Goal: Task Accomplishment & Management: Manage account settings

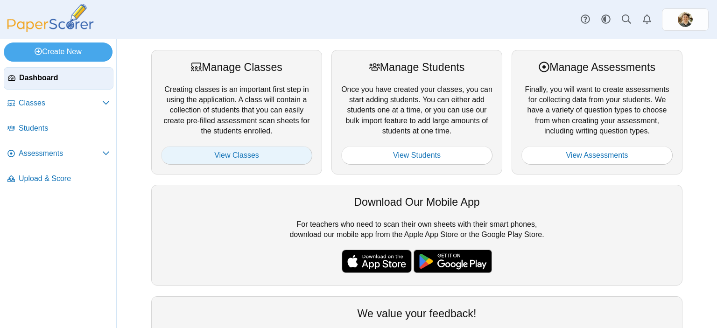
click at [216, 152] on link "View Classes" at bounding box center [236, 155] width 151 height 19
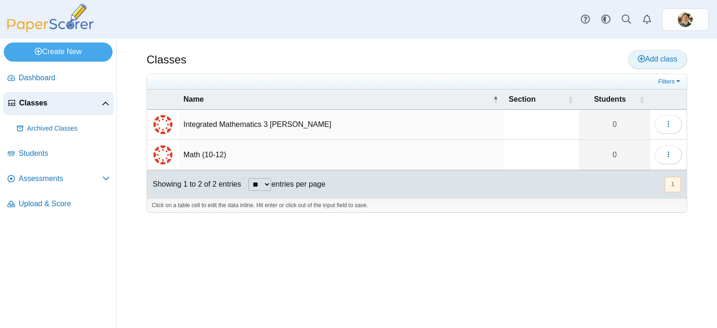
click at [652, 58] on span "Add class" at bounding box center [657, 59] width 40 height 8
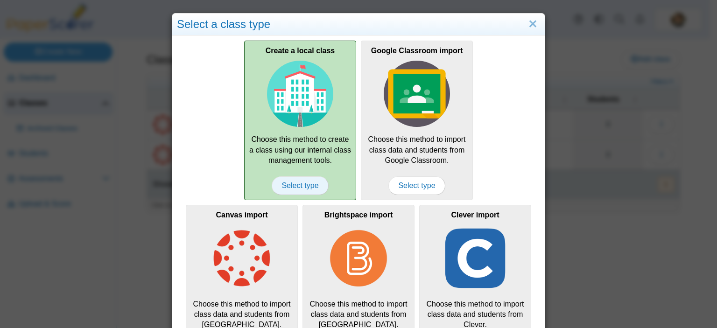
click at [289, 188] on span "Select type" at bounding box center [300, 185] width 56 height 19
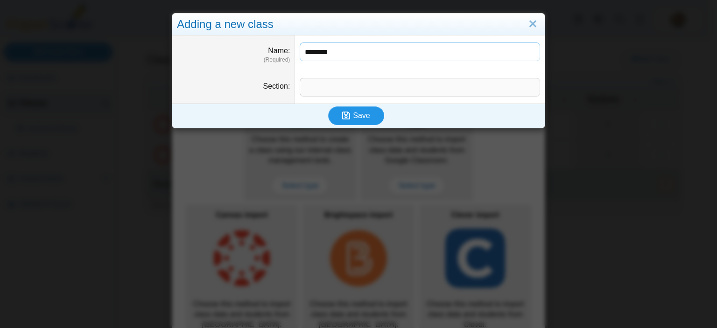
type input "********"
click at [358, 115] on span "Save" at bounding box center [361, 116] width 17 height 8
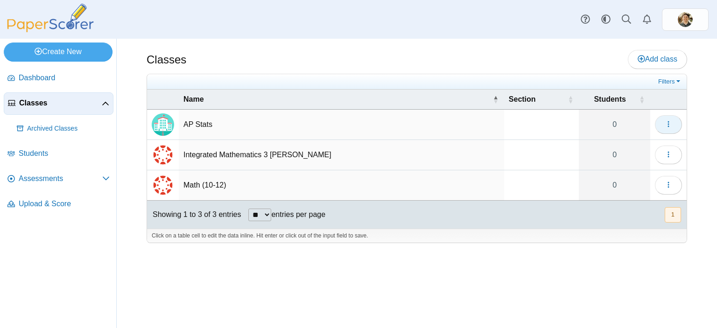
click at [665, 121] on icon "button" at bounding box center [668, 123] width 7 height 7
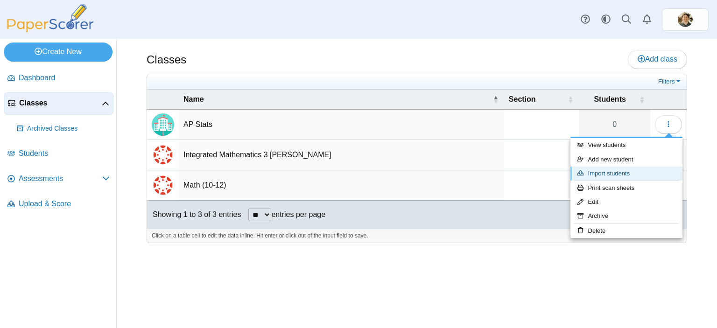
click at [598, 173] on link "Import students" at bounding box center [626, 174] width 112 height 14
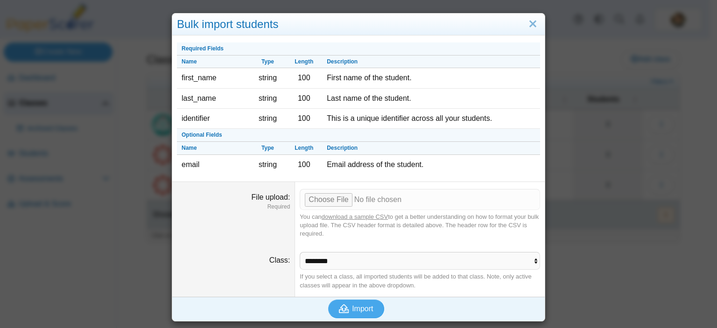
click at [339, 215] on link "download a sample CSV" at bounding box center [355, 216] width 66 height 7
click at [356, 305] on span "Import" at bounding box center [362, 309] width 21 height 8
click at [335, 196] on input "File upload" at bounding box center [420, 199] width 240 height 21
type input "**********"
click at [362, 305] on span "Import" at bounding box center [362, 309] width 21 height 8
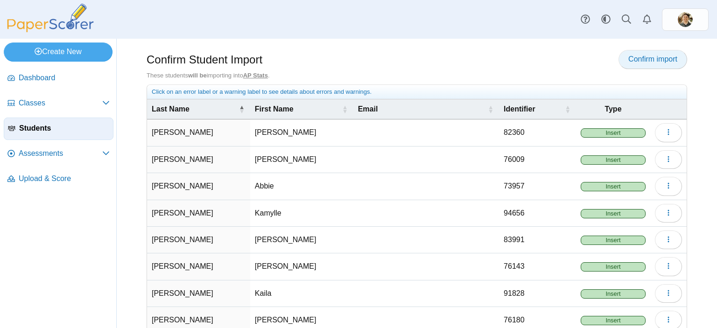
click at [625, 63] on link "Confirm import" at bounding box center [652, 59] width 69 height 19
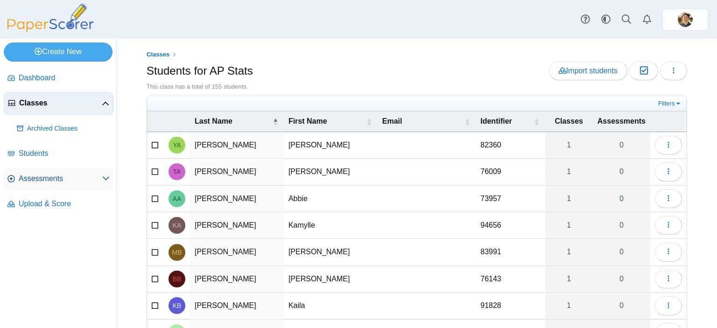
click at [91, 182] on span "Assessments" at bounding box center [61, 179] width 84 height 10
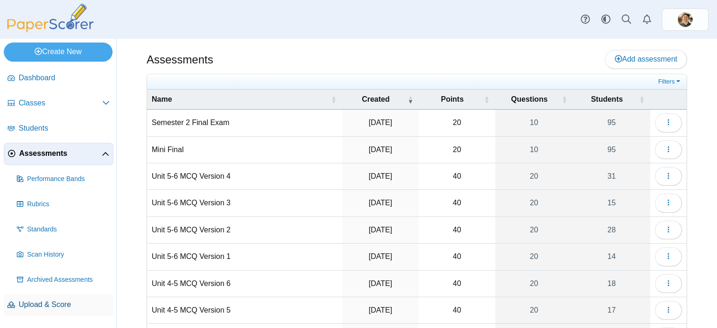
click at [46, 303] on span "Upload & Score" at bounding box center [64, 305] width 91 height 10
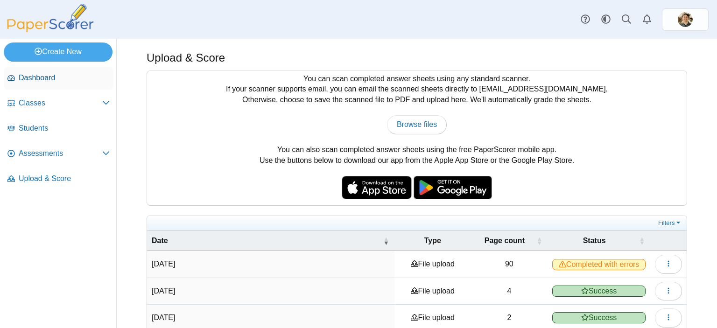
click at [50, 80] on span "Dashboard" at bounding box center [64, 78] width 91 height 10
